Goal: Transaction & Acquisition: Purchase product/service

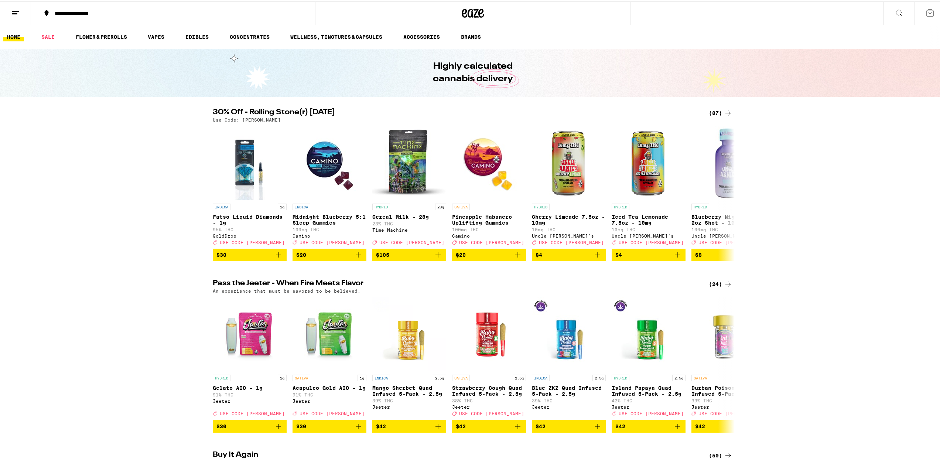
click at [713, 111] on div "(87)" at bounding box center [721, 111] width 24 height 9
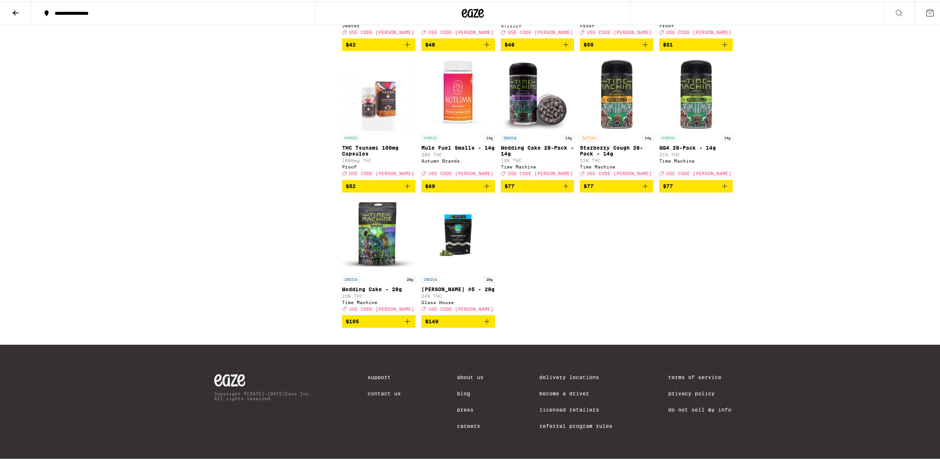
scroll to position [2403, 0]
